Goal: Transaction & Acquisition: Book appointment/travel/reservation

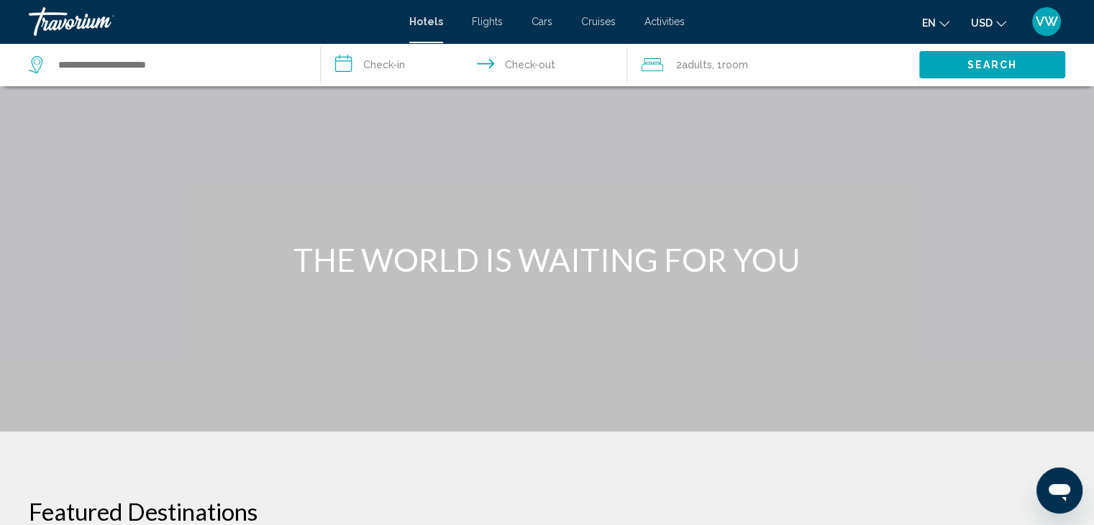
scroll to position [459, 0]
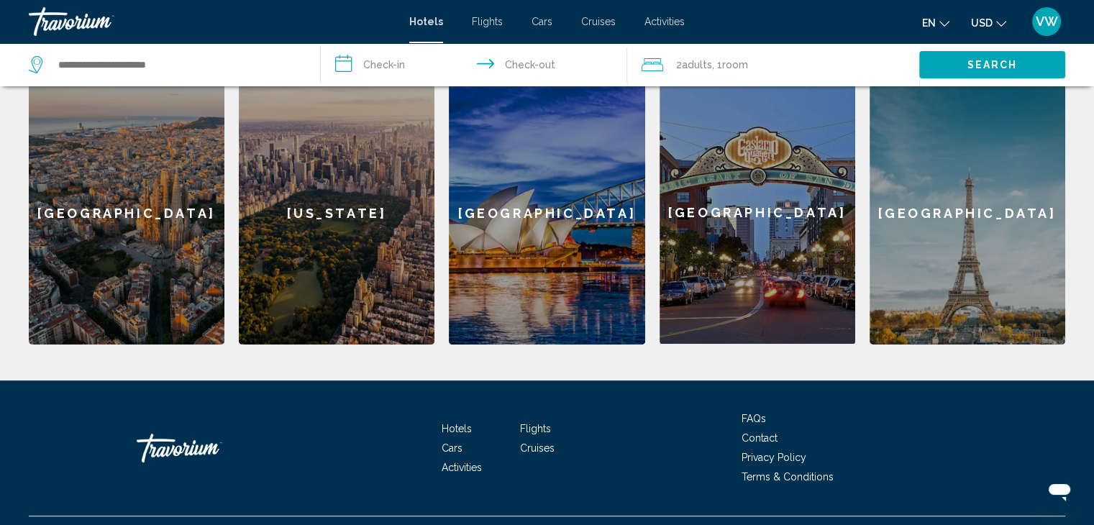
click at [147, 217] on div "[GEOGRAPHIC_DATA]" at bounding box center [127, 212] width 196 height 263
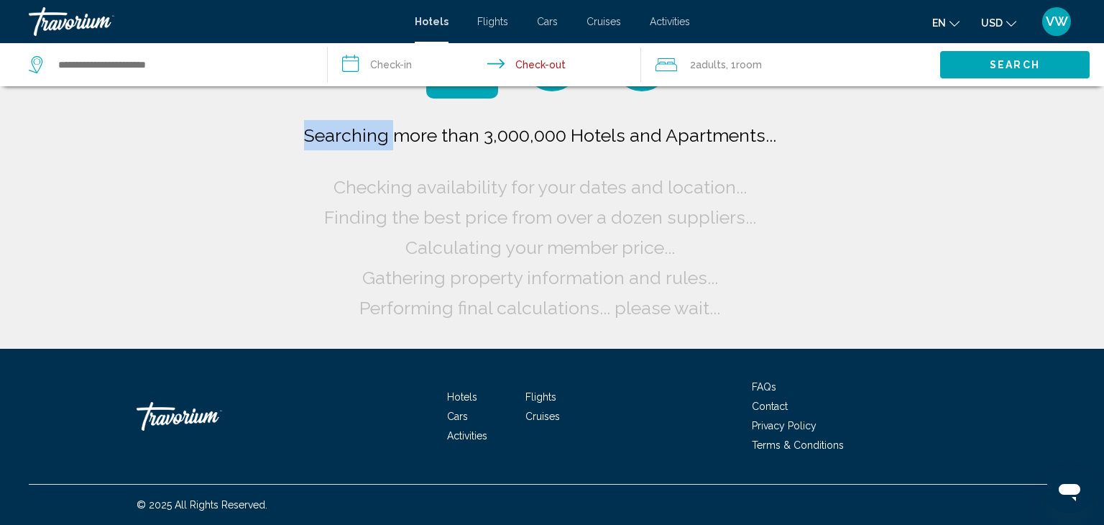
click at [147, 217] on div "Searching more than 3,000,000 Hotels and Apartments... Checking availability fo…" at bounding box center [552, 174] width 1104 height 349
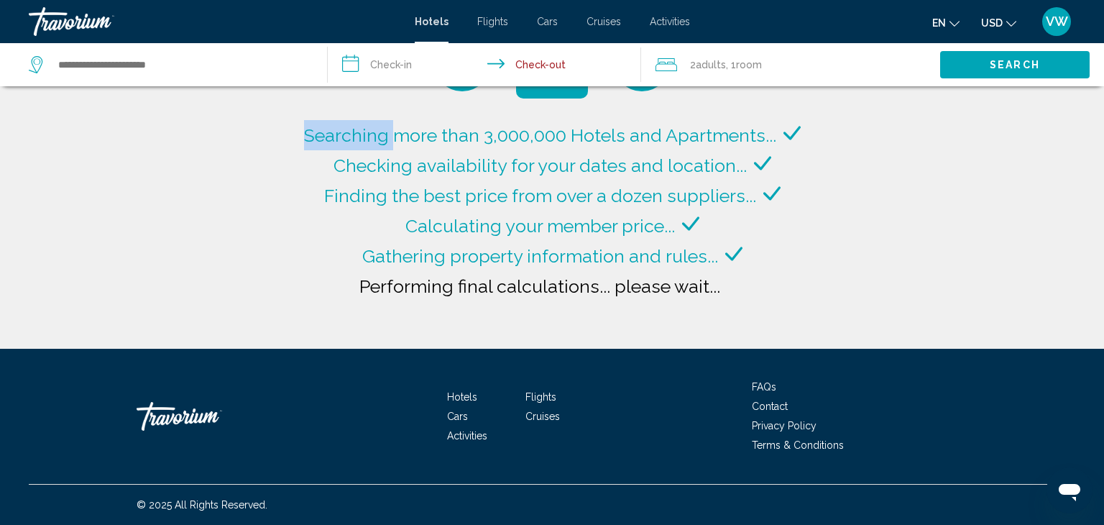
type input "**********"
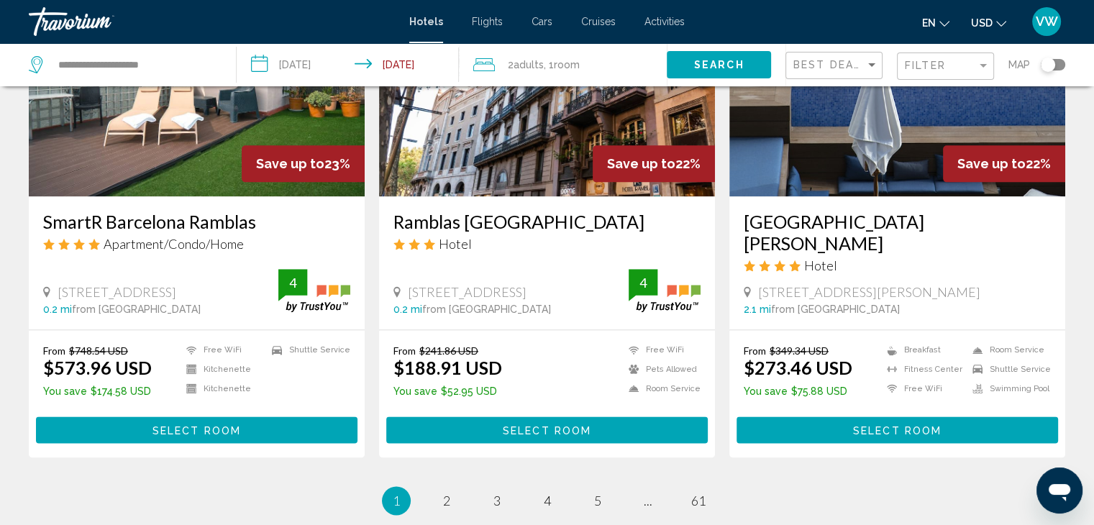
scroll to position [1763, 0]
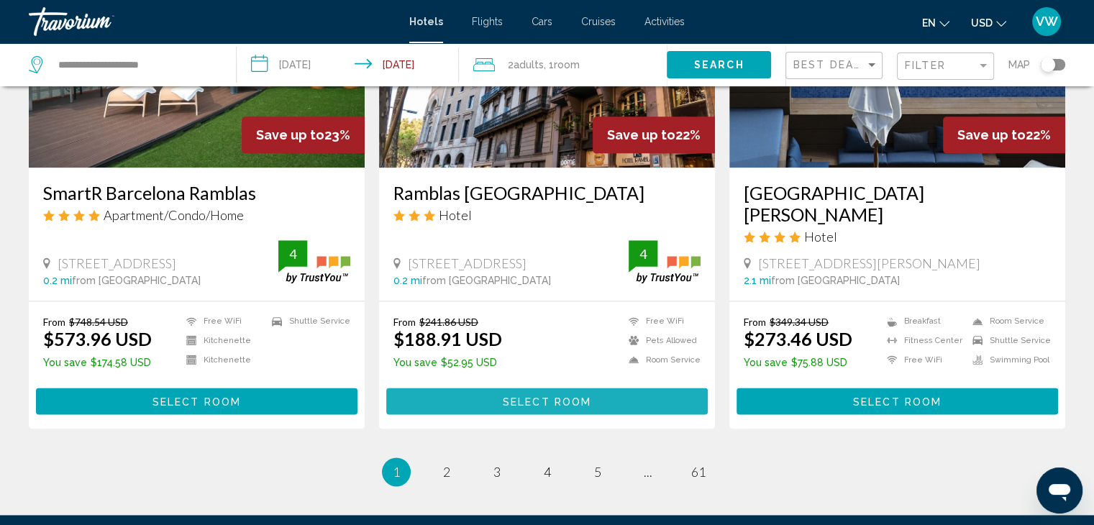
click at [575, 395] on span "Select Room" at bounding box center [547, 401] width 88 height 12
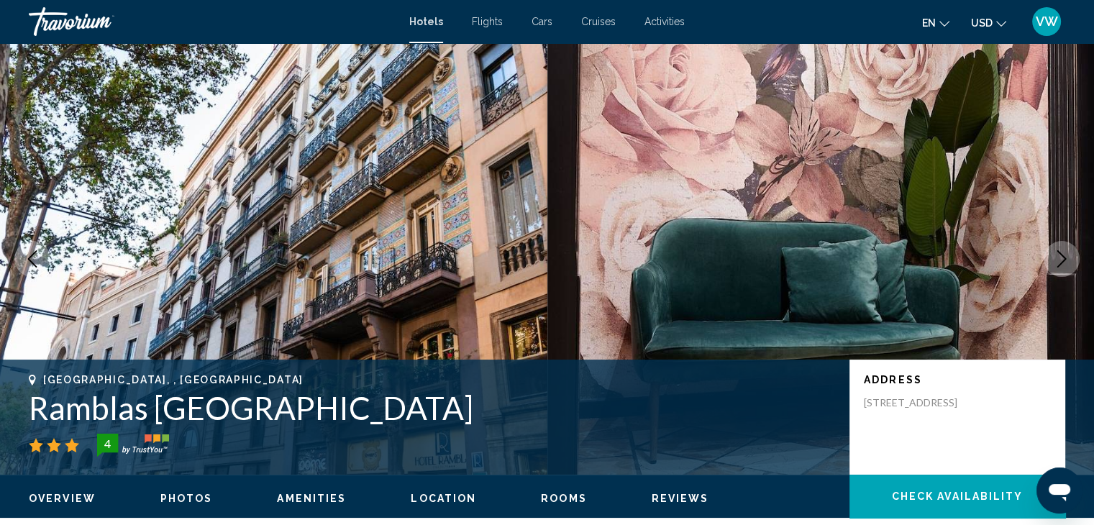
click at [1053, 257] on icon "Next image" at bounding box center [1061, 258] width 17 height 17
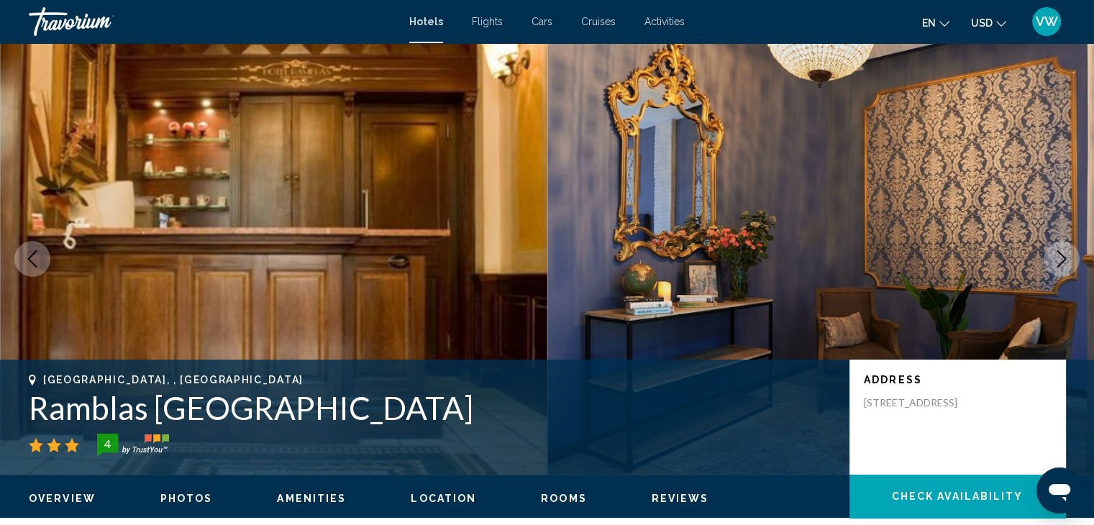
click at [1053, 257] on icon "Next image" at bounding box center [1061, 258] width 17 height 17
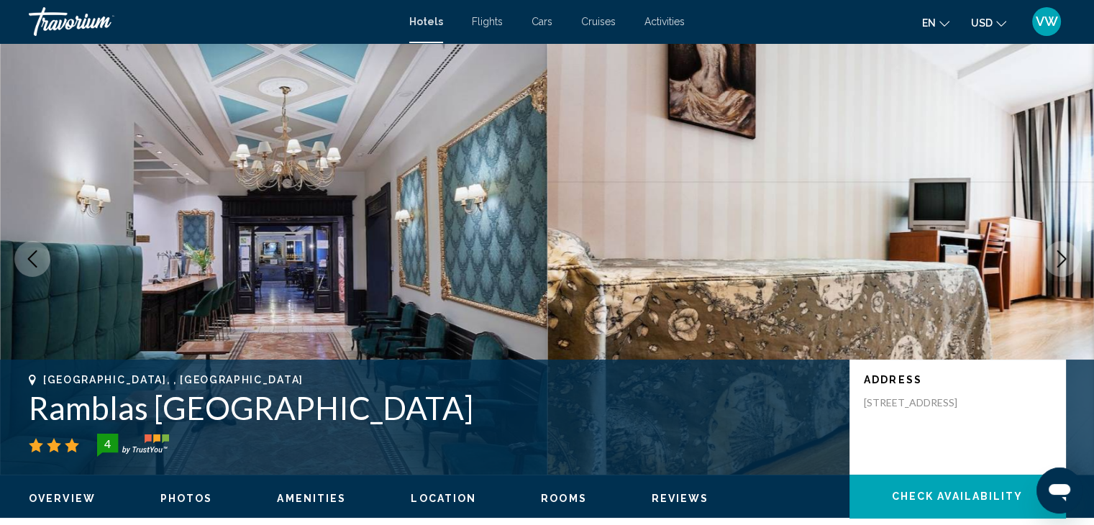
click at [1053, 257] on icon "Next image" at bounding box center [1061, 258] width 17 height 17
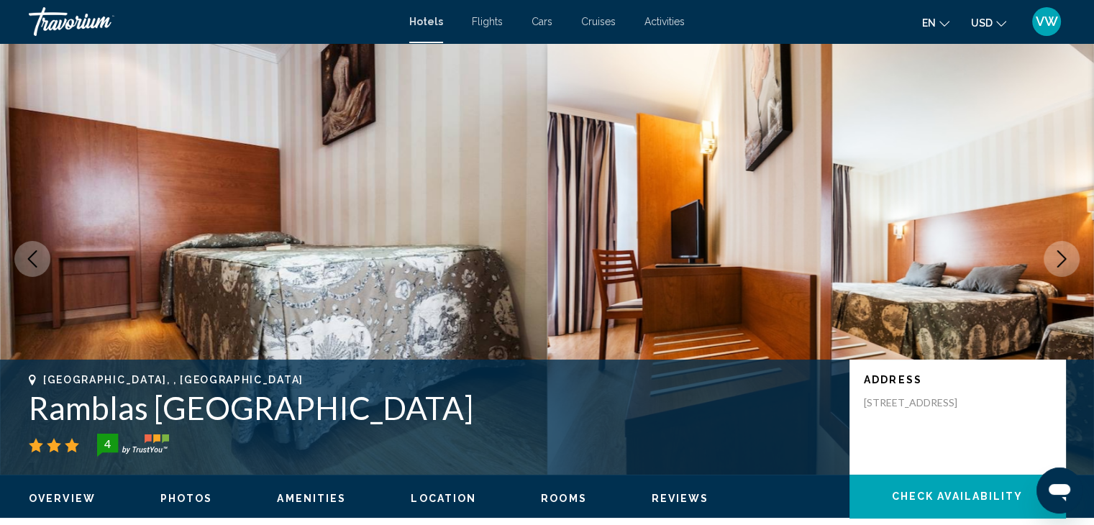
click at [1053, 257] on icon "Next image" at bounding box center [1061, 258] width 17 height 17
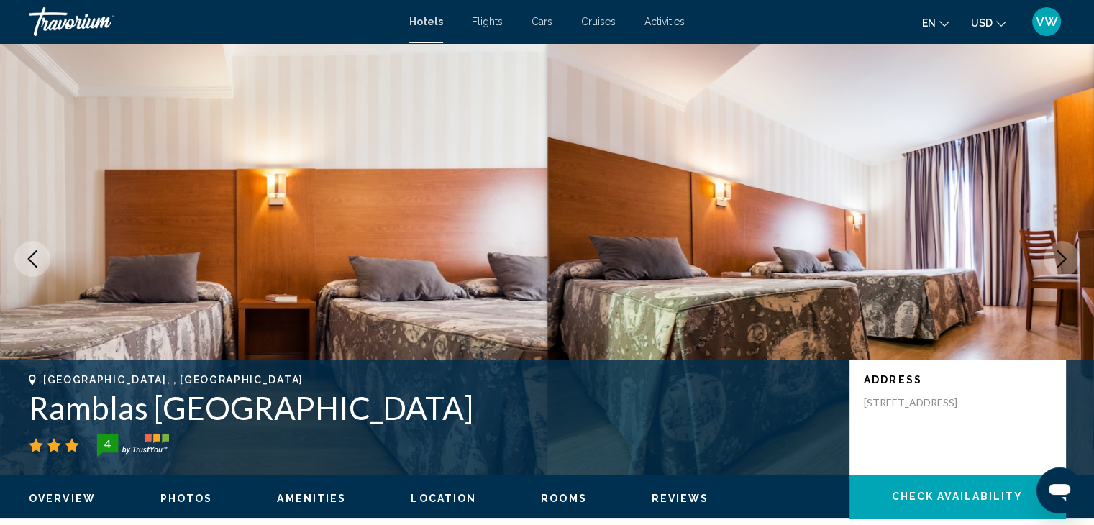
click at [1053, 257] on icon "Next image" at bounding box center [1061, 258] width 17 height 17
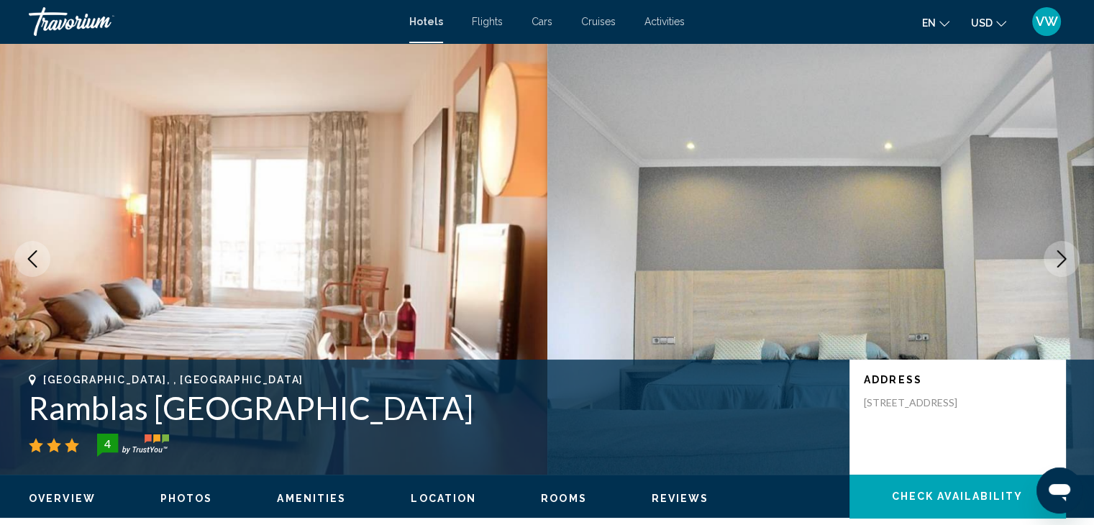
click at [1053, 257] on icon "Next image" at bounding box center [1061, 258] width 17 height 17
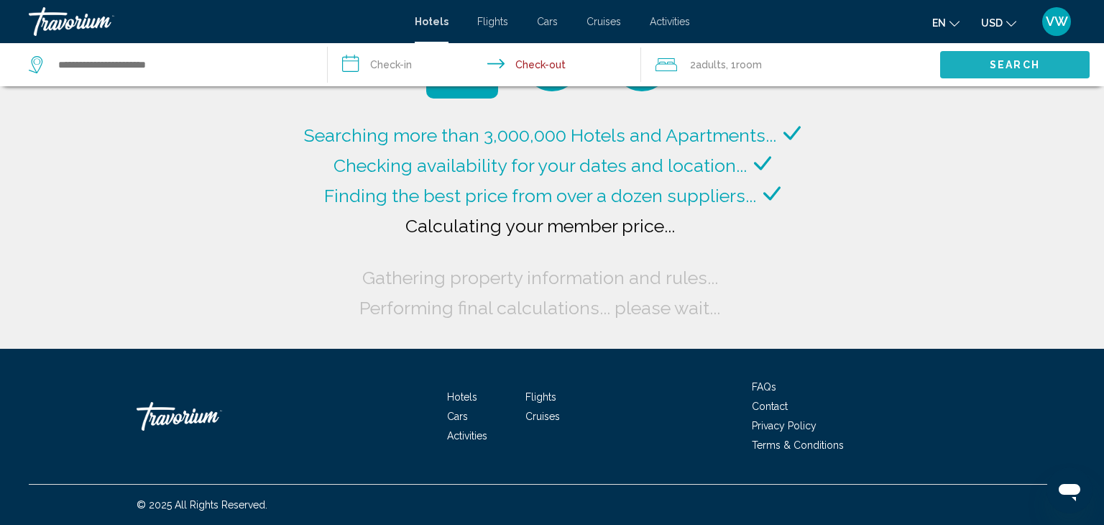
click at [1024, 61] on span "Search" at bounding box center [1015, 66] width 50 height 12
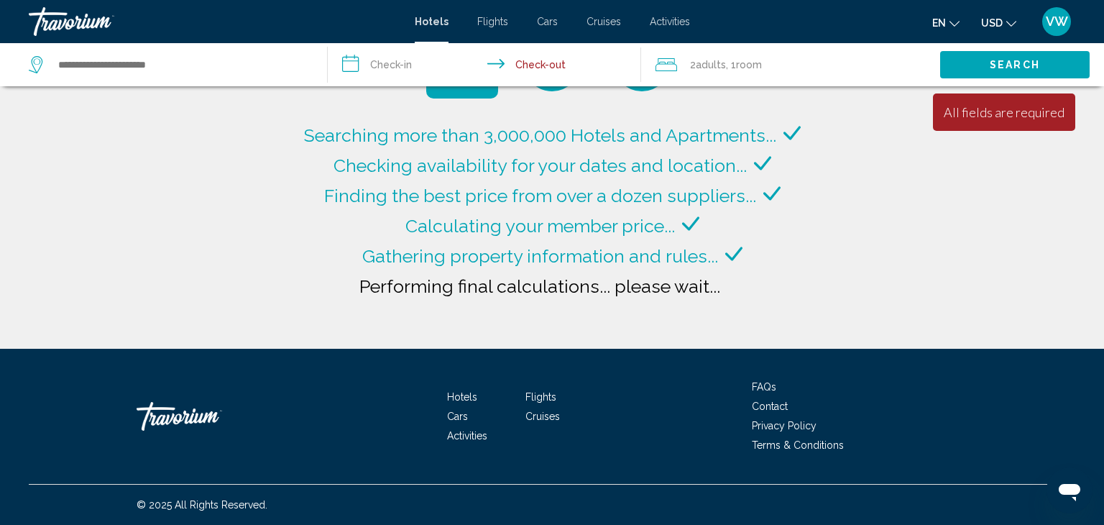
type input "**********"
